Goal: Navigation & Orientation: Find specific page/section

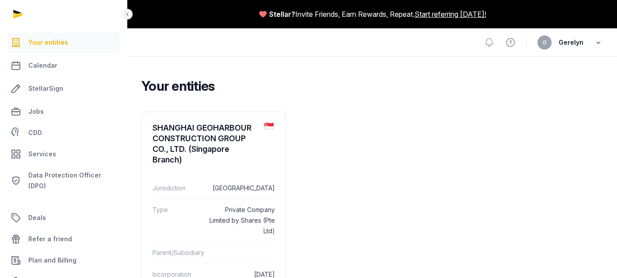
click at [600, 42] on icon "button" at bounding box center [598, 42] width 9 height 12
click at [55, 68] on span "Calendar" at bounding box center [42, 65] width 29 height 11
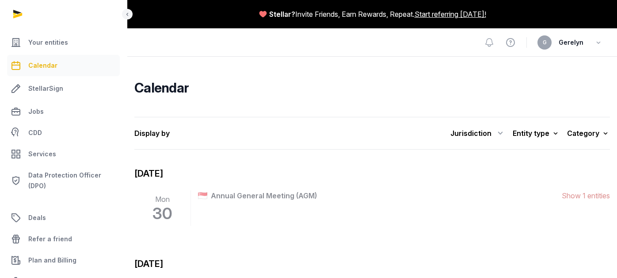
scroll to position [263, 0]
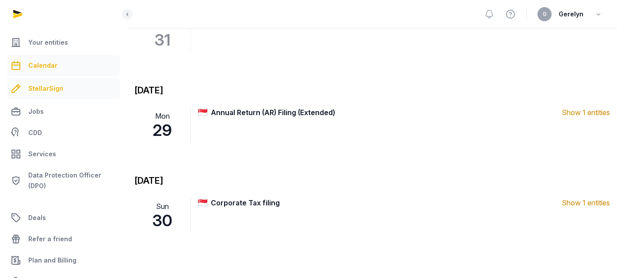
click at [58, 91] on span "StellarSign" at bounding box center [45, 88] width 35 height 11
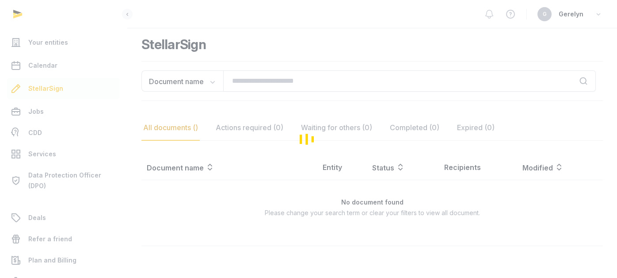
scroll to position [60, 0]
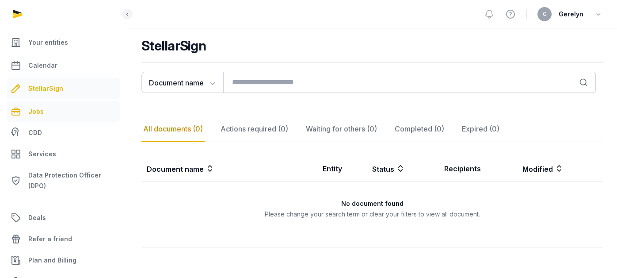
click at [54, 113] on link "Jobs" at bounding box center [63, 111] width 113 height 21
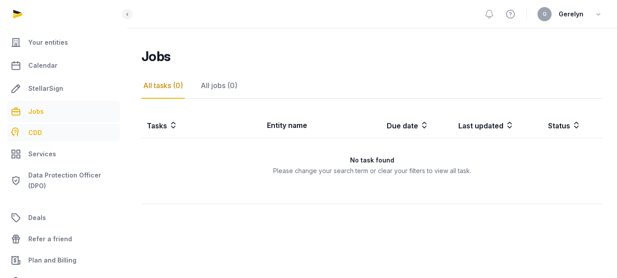
click at [46, 136] on link "CDD" at bounding box center [63, 133] width 113 height 18
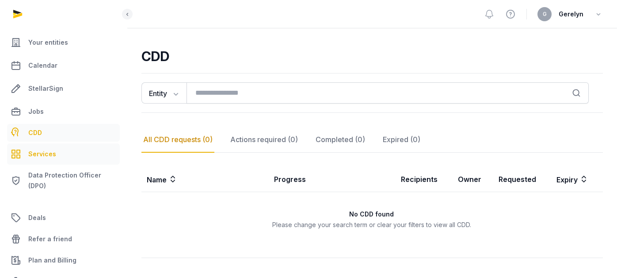
click at [53, 158] on span "Services" at bounding box center [42, 154] width 28 height 11
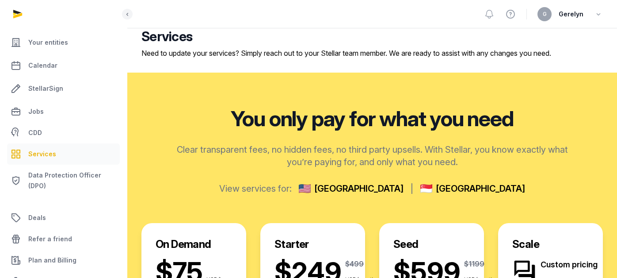
scroll to position [21, 0]
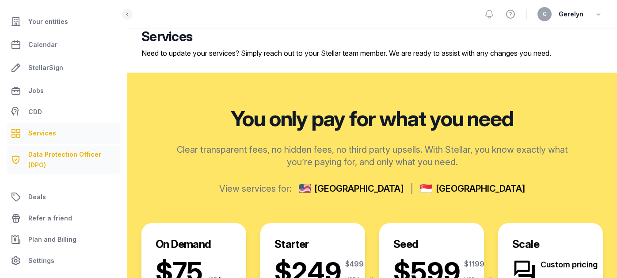
click at [53, 164] on span "Data Protection Officer (DPO)" at bounding box center [72, 159] width 88 height 21
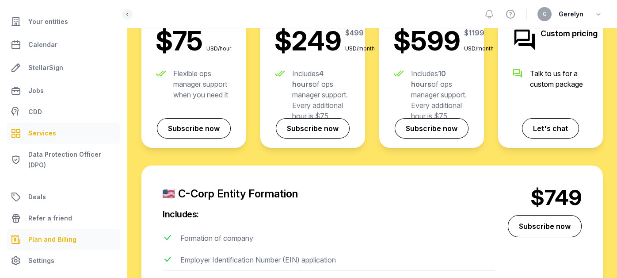
scroll to position [285, 0]
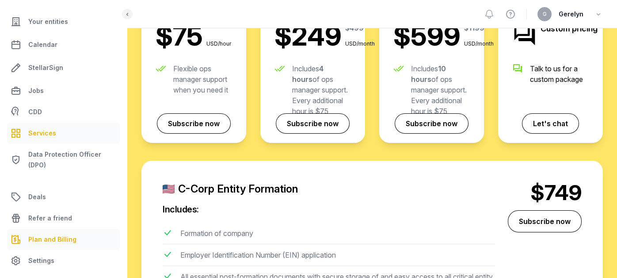
click at [52, 237] on span "Plan and Billing" at bounding box center [52, 239] width 48 height 11
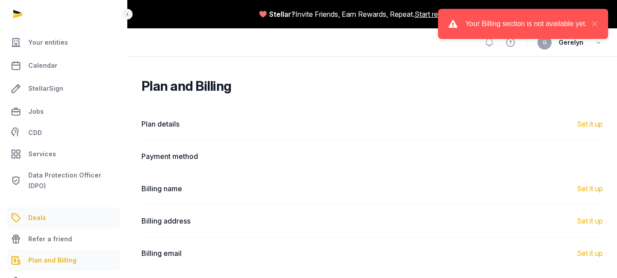
click at [61, 214] on link "Deals" at bounding box center [63, 217] width 113 height 21
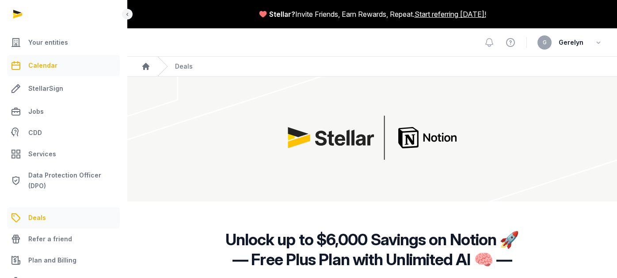
click at [43, 64] on span "Calendar" at bounding box center [42, 65] width 29 height 11
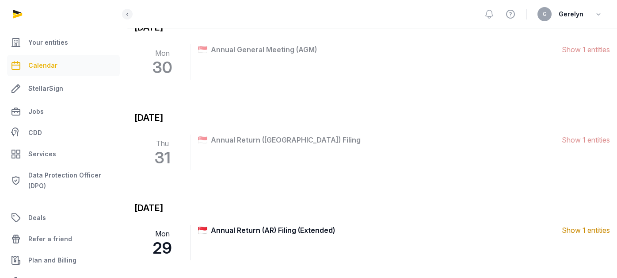
scroll to position [116, 0]
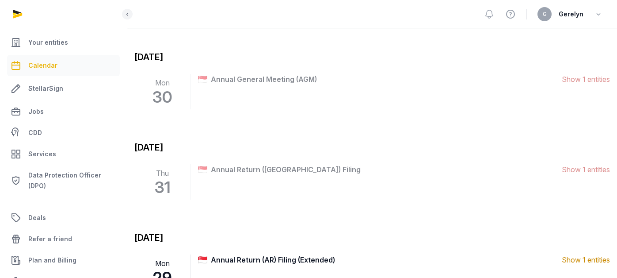
click at [590, 80] on span "Show 1 entities" at bounding box center [586, 79] width 48 height 11
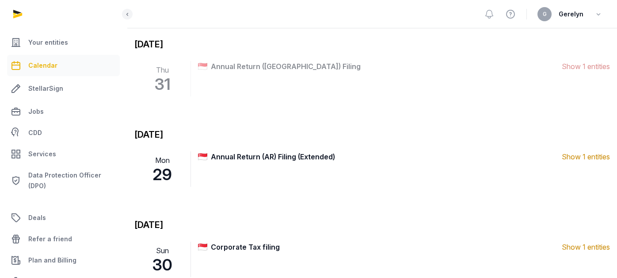
scroll to position [263, 0]
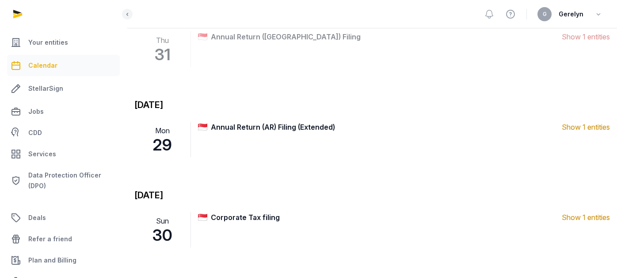
click at [576, 128] on span "Show 1 entities" at bounding box center [586, 127] width 48 height 11
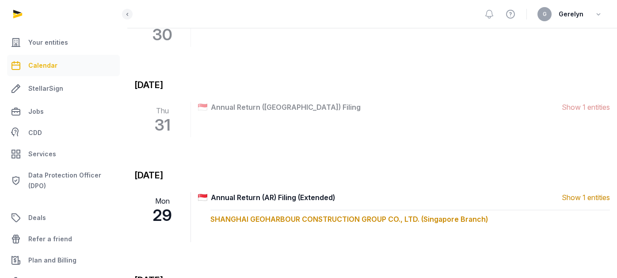
scroll to position [101, 0]
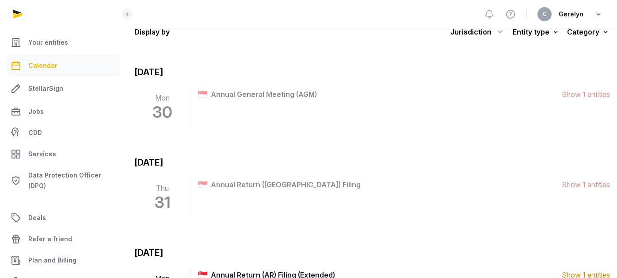
click at [598, 17] on icon "button" at bounding box center [598, 14] width 9 height 12
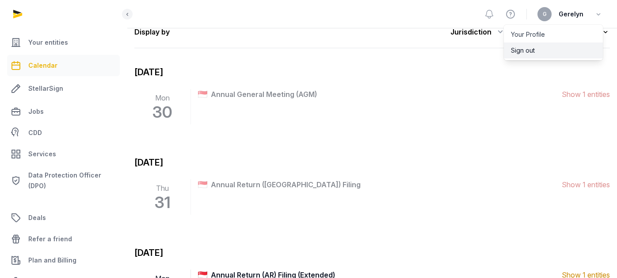
click at [538, 49] on button "Sign out" at bounding box center [553, 50] width 99 height 16
